Goal: Task Accomplishment & Management: Manage account settings

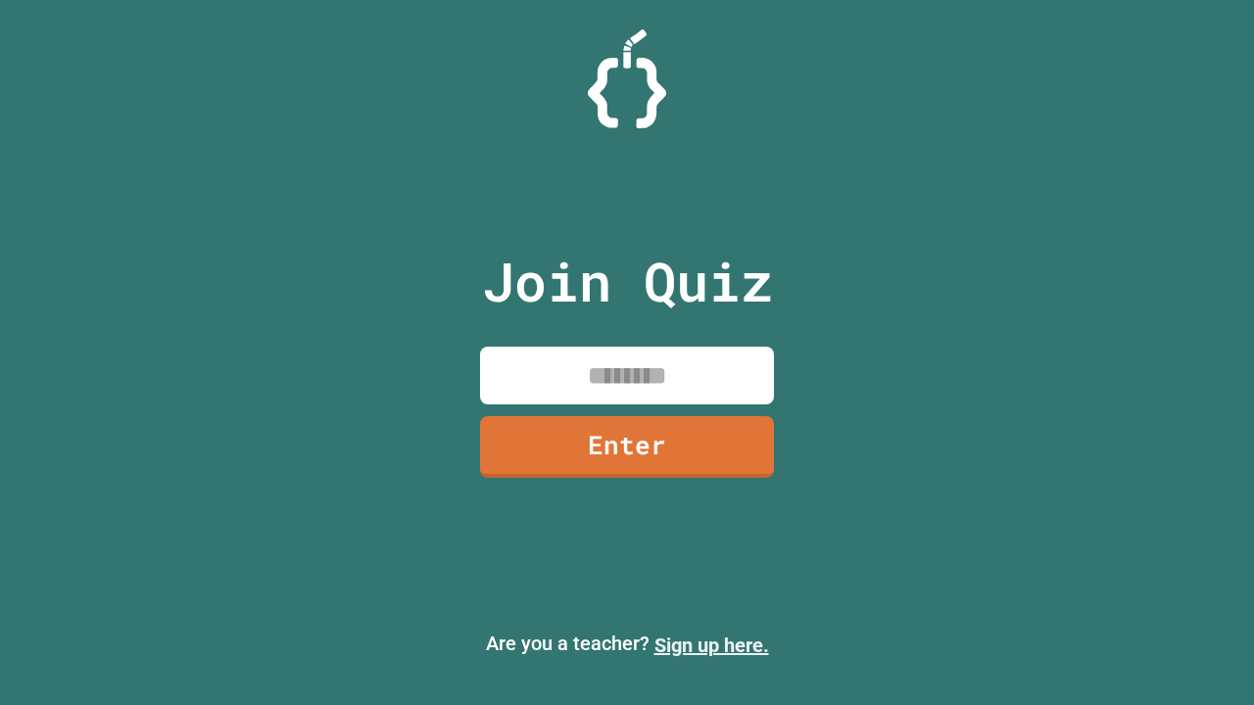
click at [711, 646] on link "Sign up here." at bounding box center [711, 646] width 115 height 24
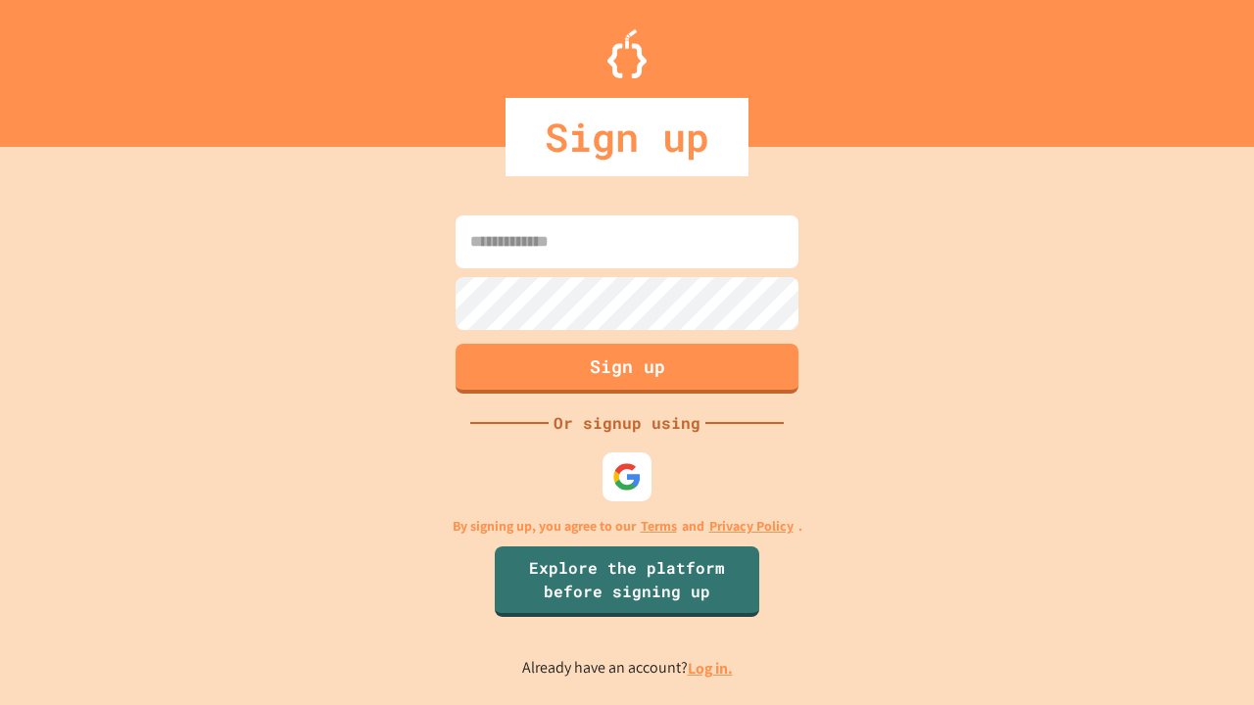
click at [711, 668] on link "Log in." at bounding box center [710, 668] width 45 height 21
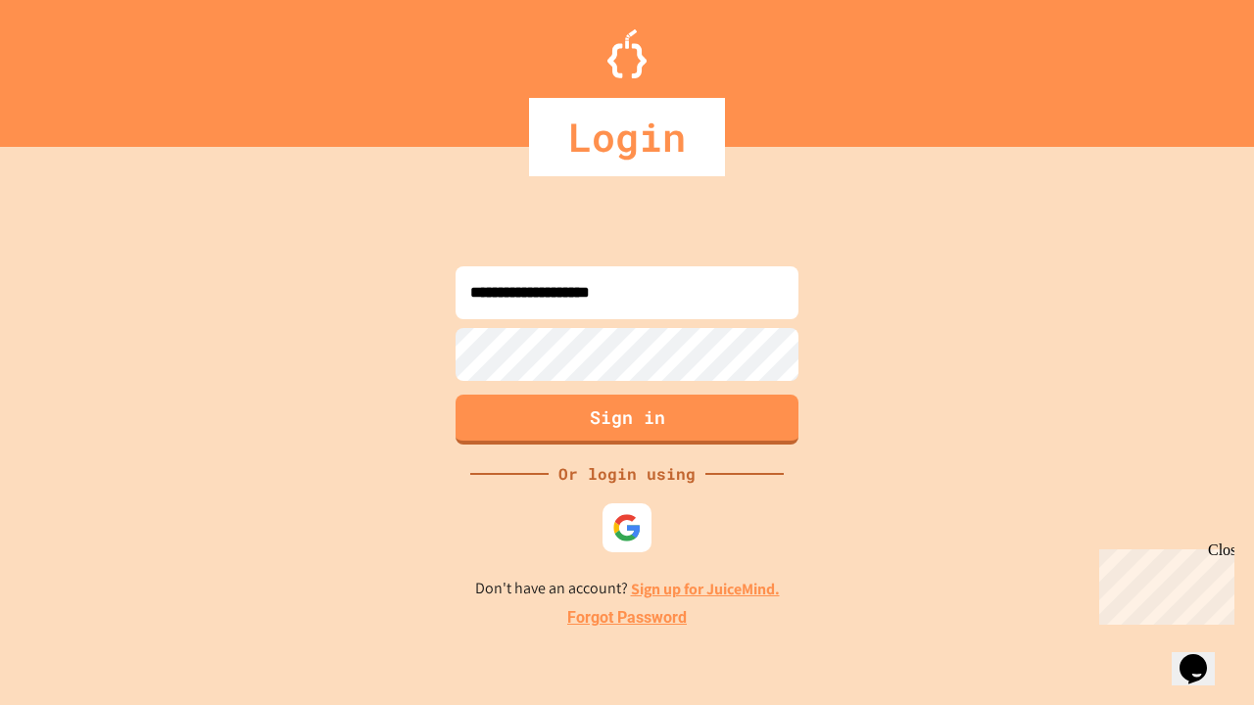
type input "**********"
